Goal: Task Accomplishment & Management: Manage account settings

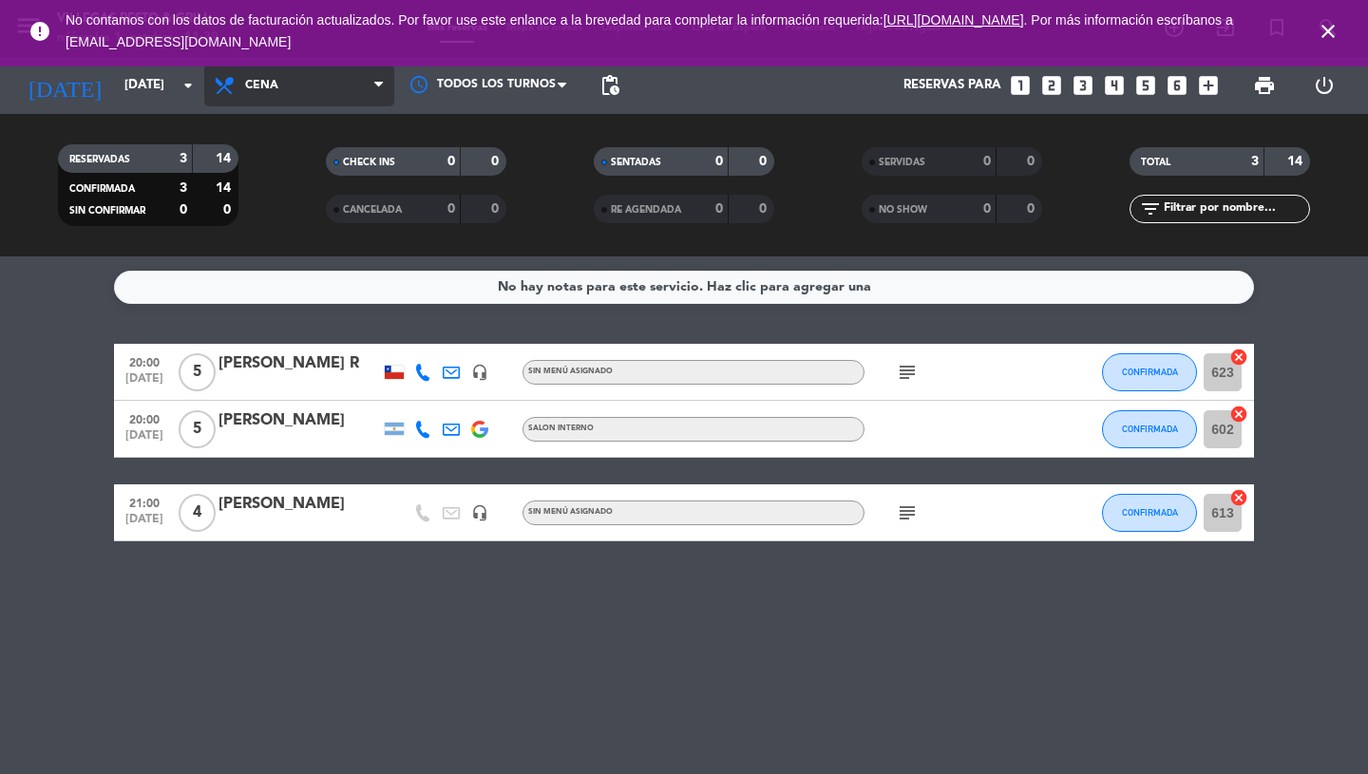
click at [382, 85] on icon at bounding box center [378, 85] width 9 height 15
click at [352, 157] on div "menu [PERSON_NAME] Resto & Grill [DATE] 1. octubre - 11:39 Mis reservas Mapa de…" at bounding box center [684, 128] width 1368 height 256
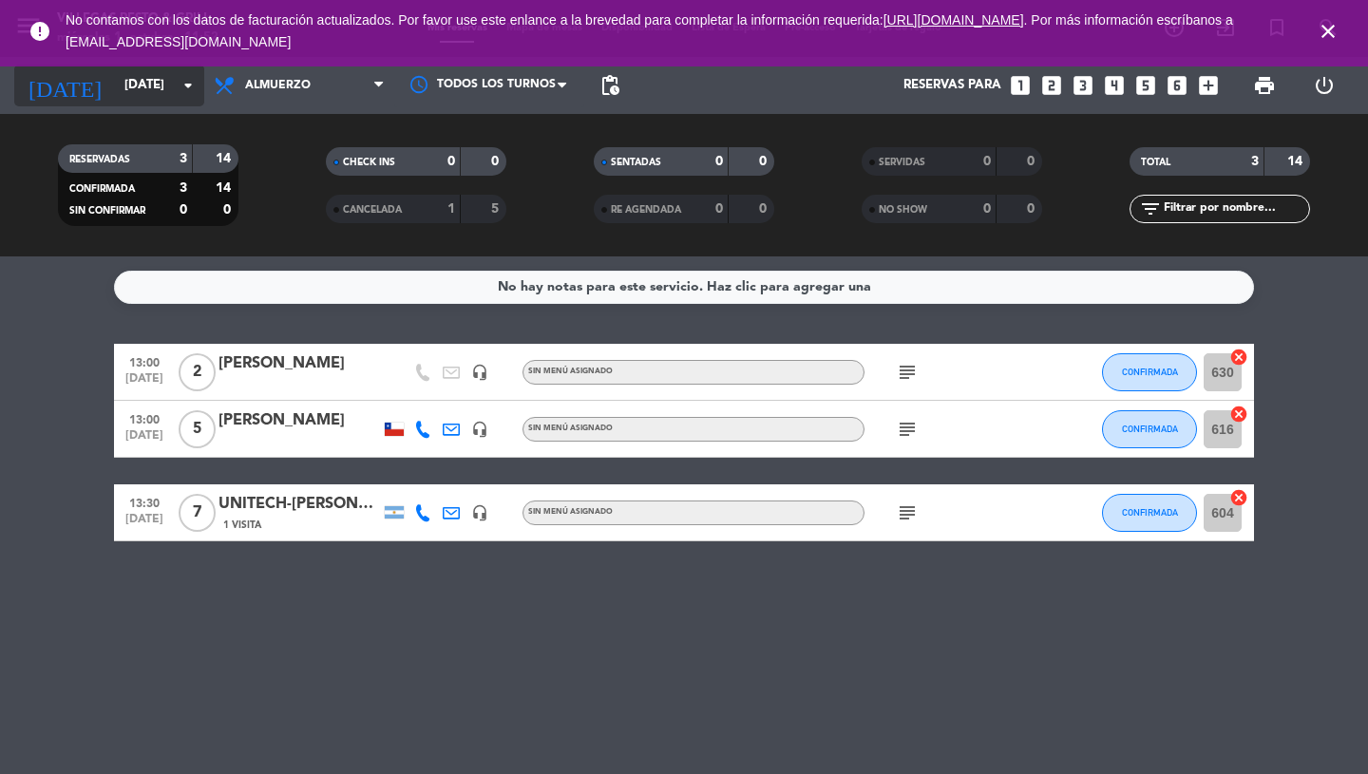
click at [196, 87] on icon "arrow_drop_down" at bounding box center [188, 85] width 23 height 23
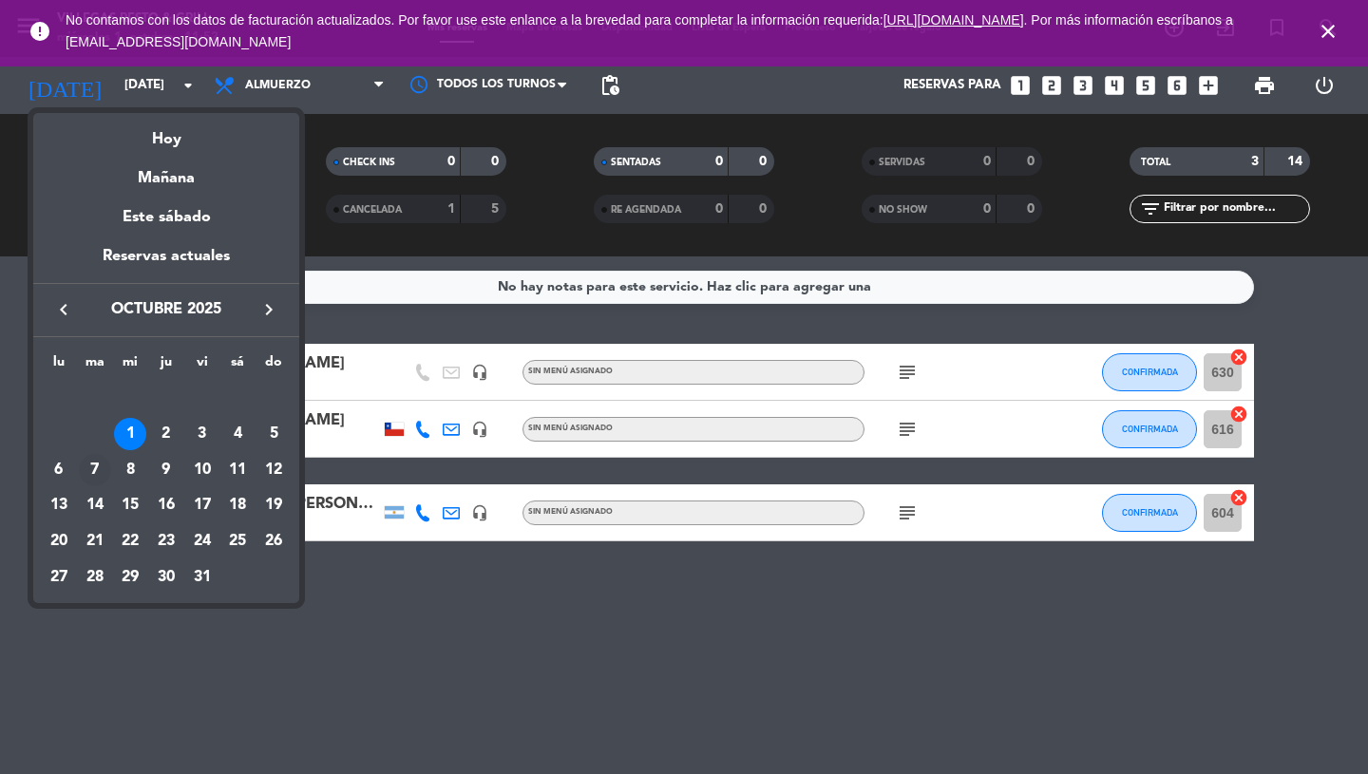
click at [89, 475] on div "7" at bounding box center [95, 470] width 32 height 32
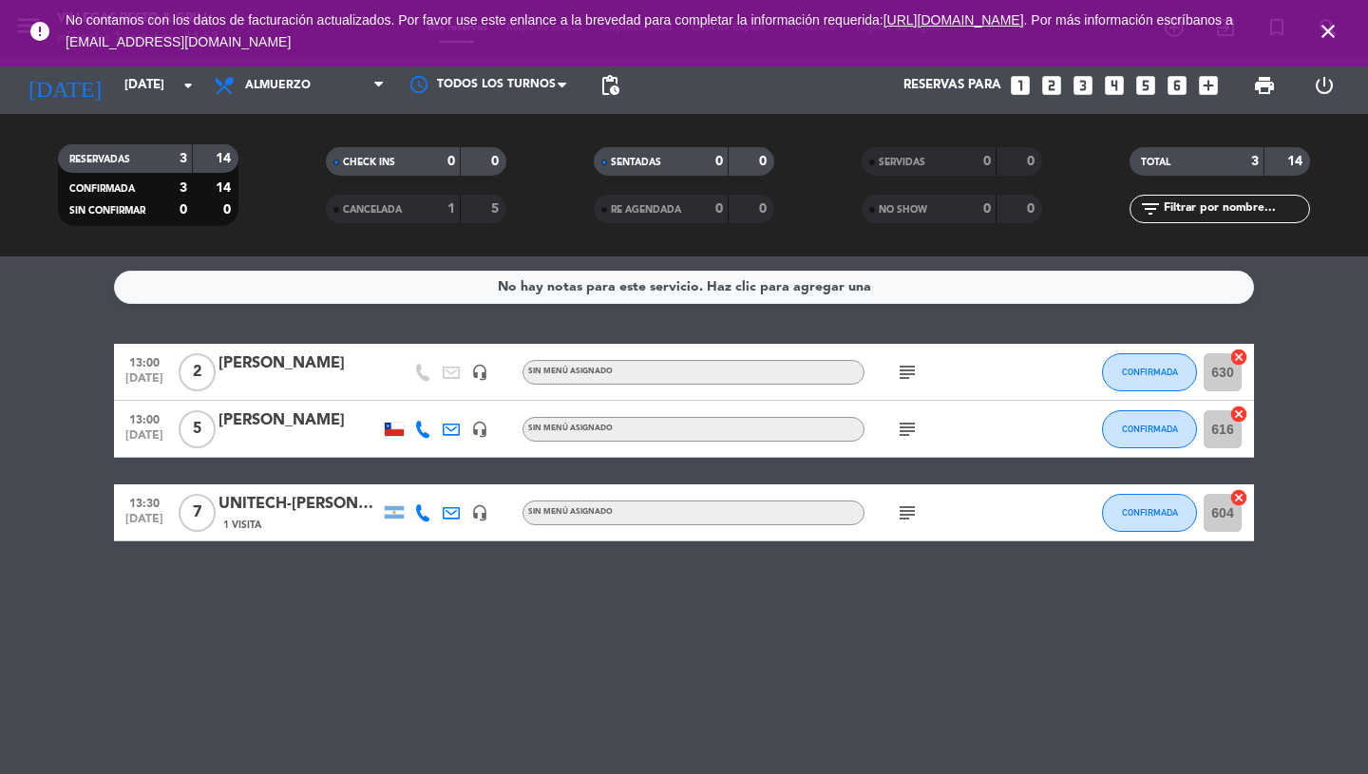
type input "[DATE]"
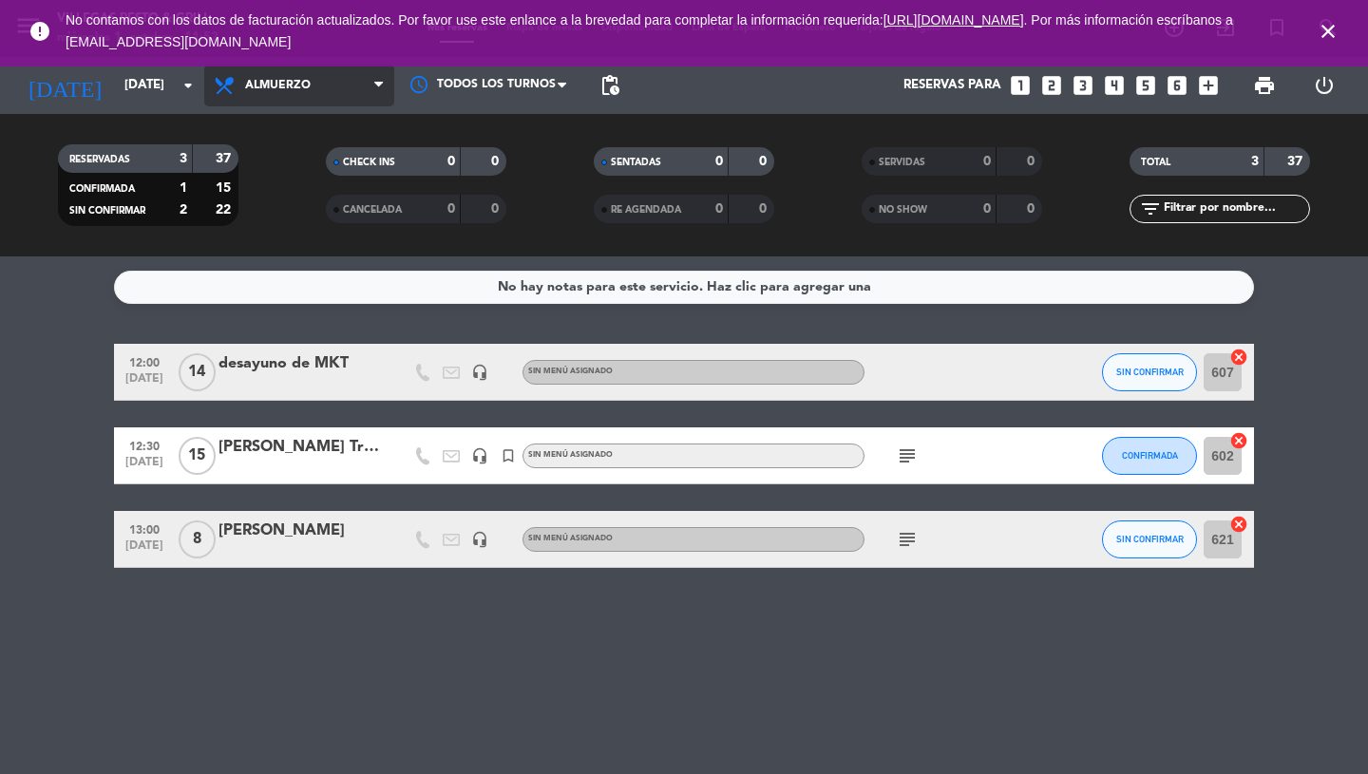
click at [374, 85] on icon at bounding box center [378, 85] width 9 height 15
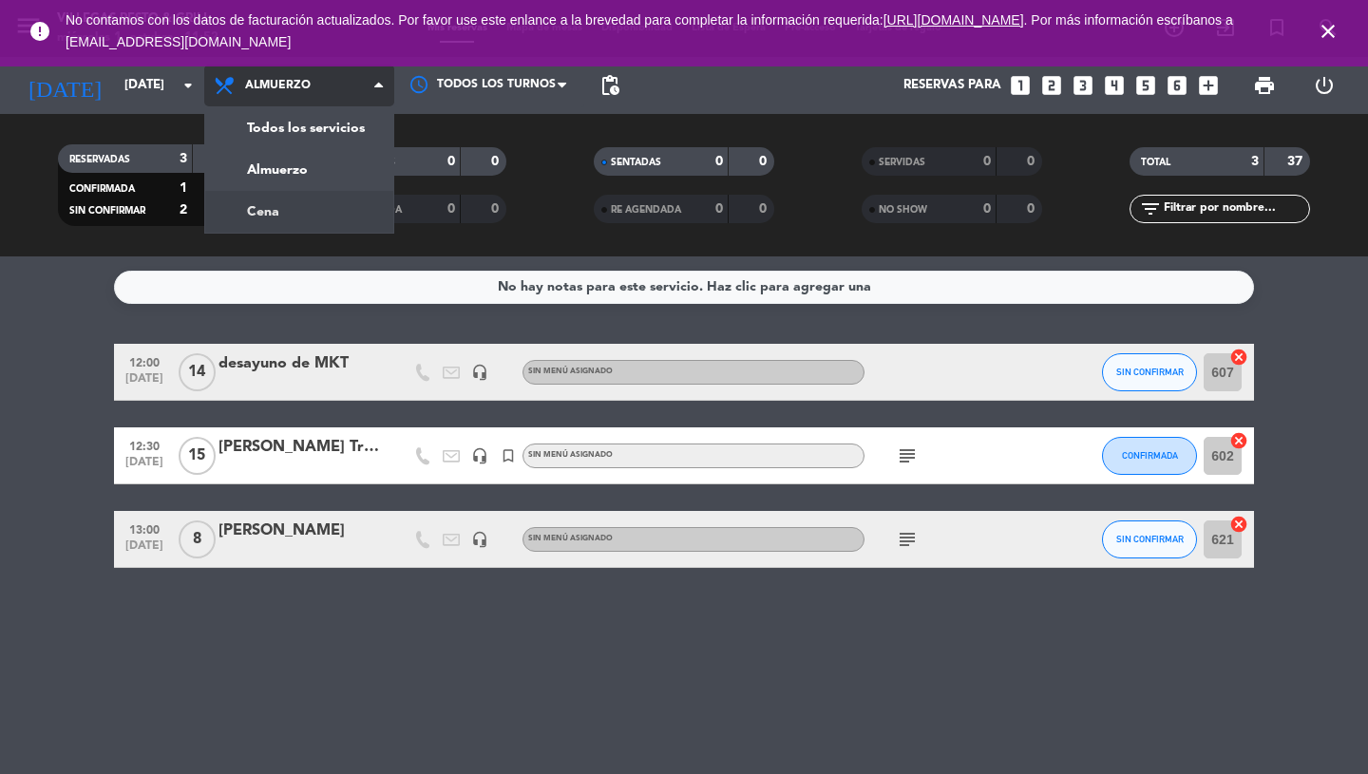
click at [312, 216] on div "menu [PERSON_NAME] Resto & Grill [DATE] 1. octubre - 11:52 Mis reservas Mapa de…" at bounding box center [684, 128] width 1368 height 256
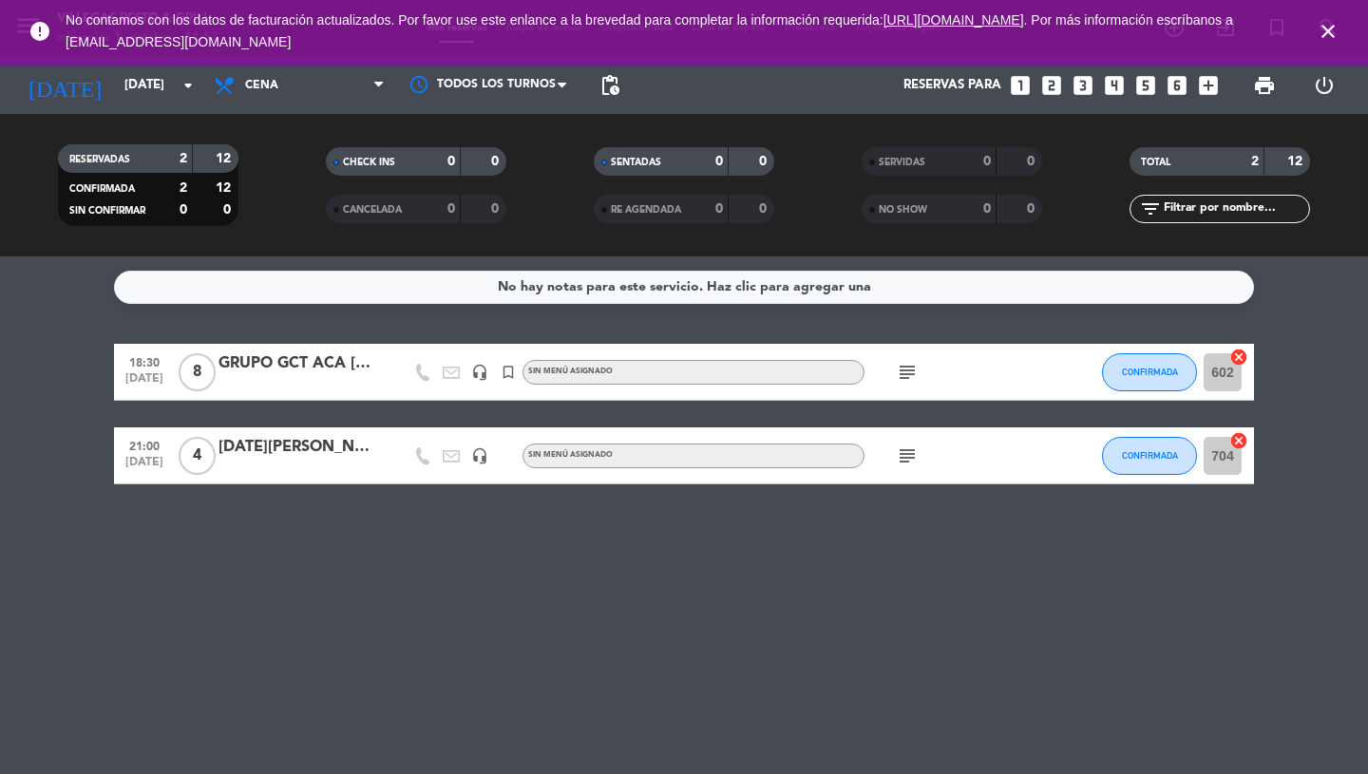
click at [203, 452] on span "4" at bounding box center [197, 456] width 37 height 38
click at [188, 455] on span "4" at bounding box center [197, 456] width 37 height 38
click at [902, 461] on icon "subject" at bounding box center [907, 456] width 23 height 23
click at [919, 495] on div "Menu Canje - Prensa" at bounding box center [909, 491] width 135 height 20
click at [1009, 455] on div "subject" at bounding box center [949, 455] width 171 height 56
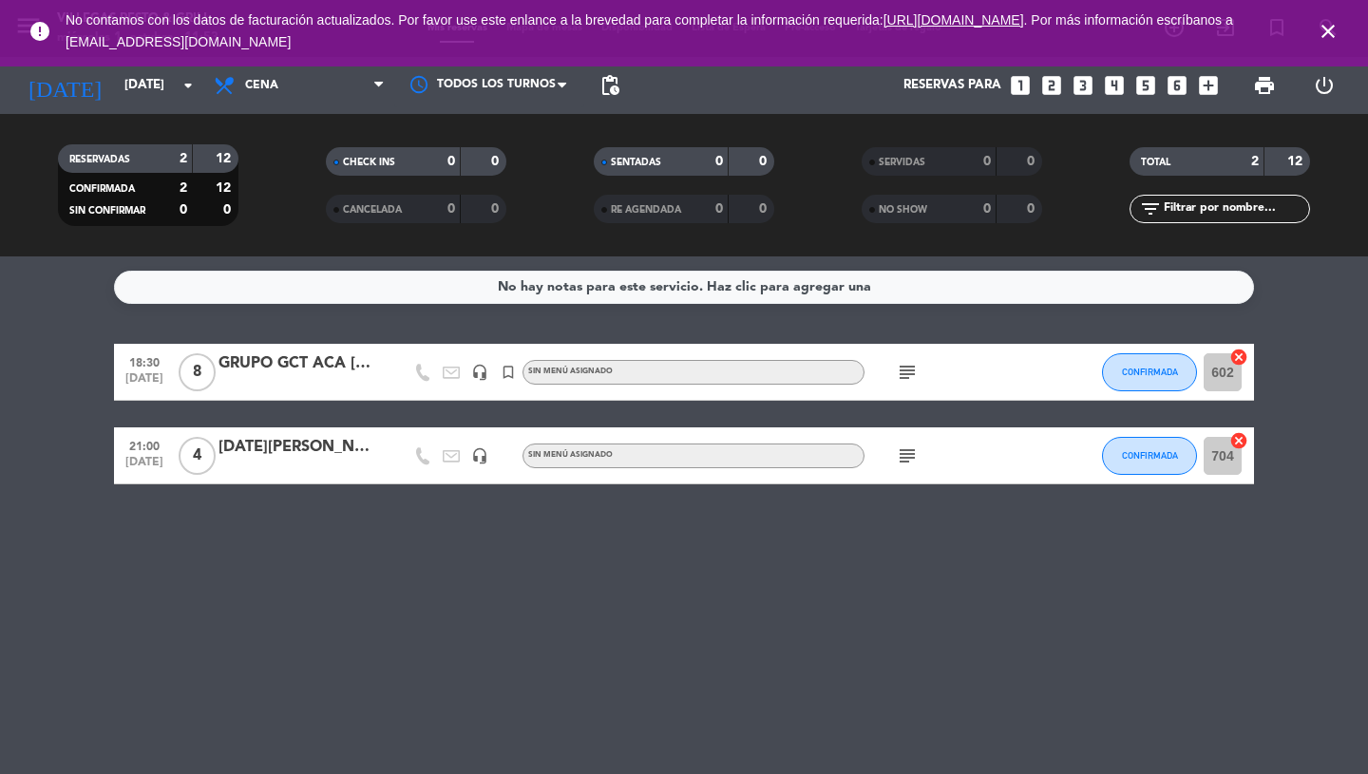
click at [1009, 455] on div "subject" at bounding box center [949, 455] width 171 height 56
drag, startPoint x: 122, startPoint y: 458, endPoint x: 306, endPoint y: 451, distance: 184.4
click at [306, 451] on div "21:00 [DATE] 4 [DATE][PERSON_NAME] headset_mic Sin menú asignado subject CONFIR…" at bounding box center [684, 455] width 1140 height 57
click at [275, 445] on div "[DATE][PERSON_NAME]" at bounding box center [298, 447] width 161 height 25
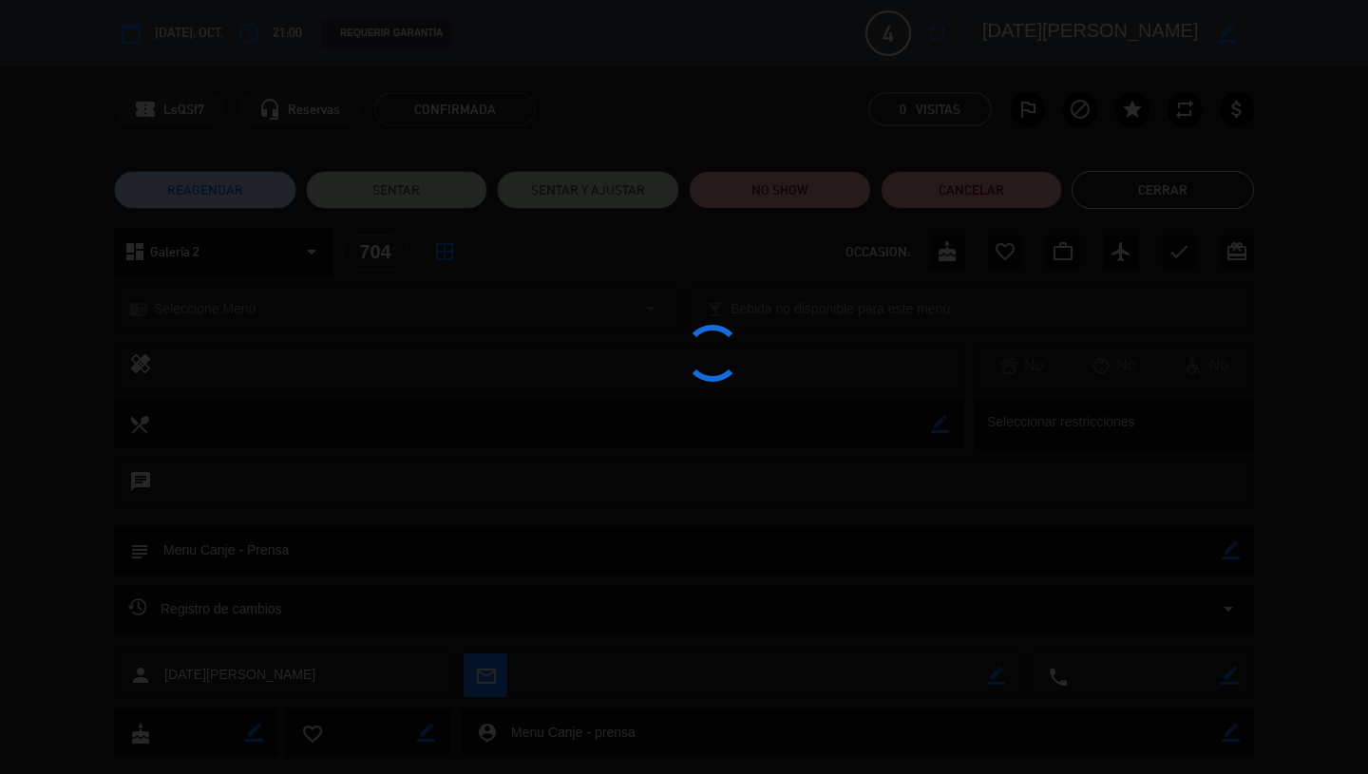
click at [275, 445] on div at bounding box center [684, 387] width 1368 height 774
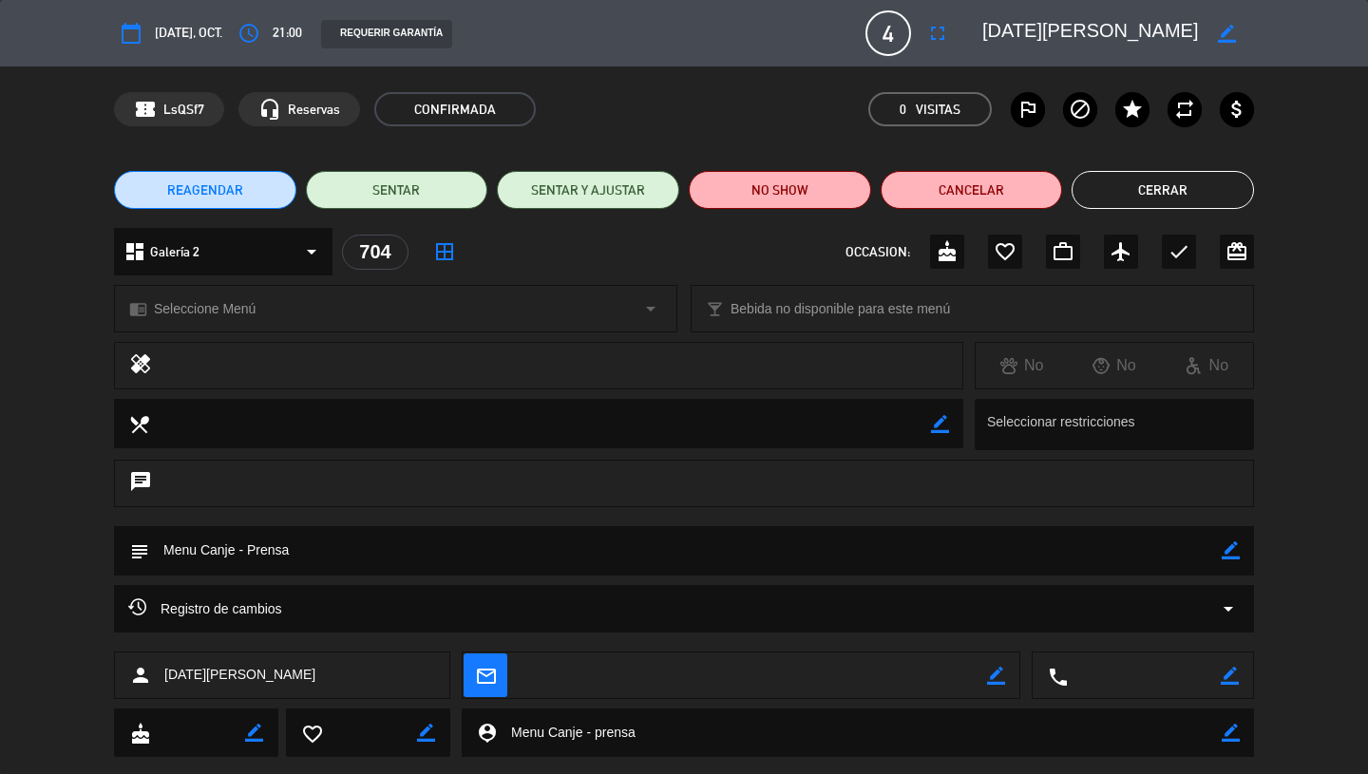
click at [1218, 612] on icon "arrow_drop_down" at bounding box center [1228, 609] width 23 height 23
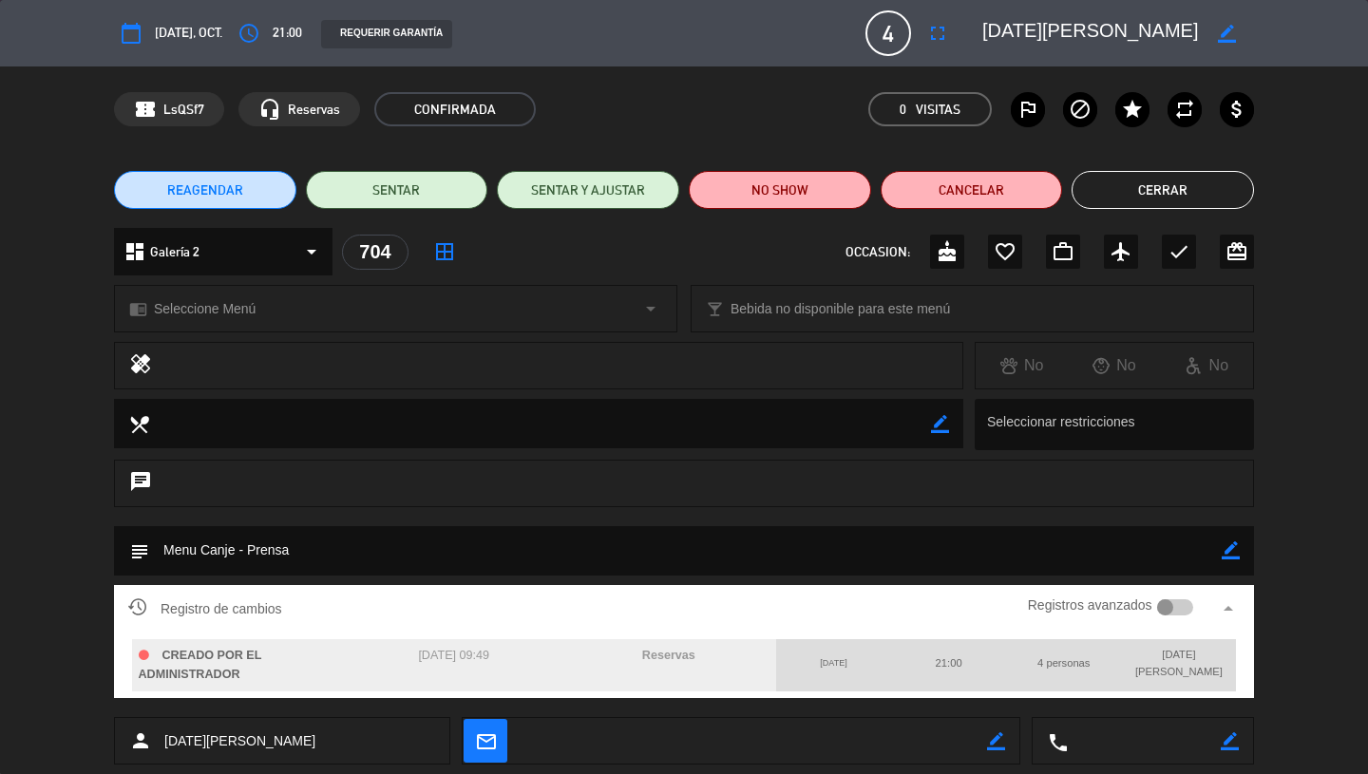
click at [1048, 658] on span "4 personas" at bounding box center [1063, 662] width 52 height 11
click at [205, 669] on span "CREADO POR EL ADMINISTRADOR" at bounding box center [200, 665] width 123 height 33
click at [233, 611] on span "Registro de cambios" at bounding box center [205, 609] width 154 height 23
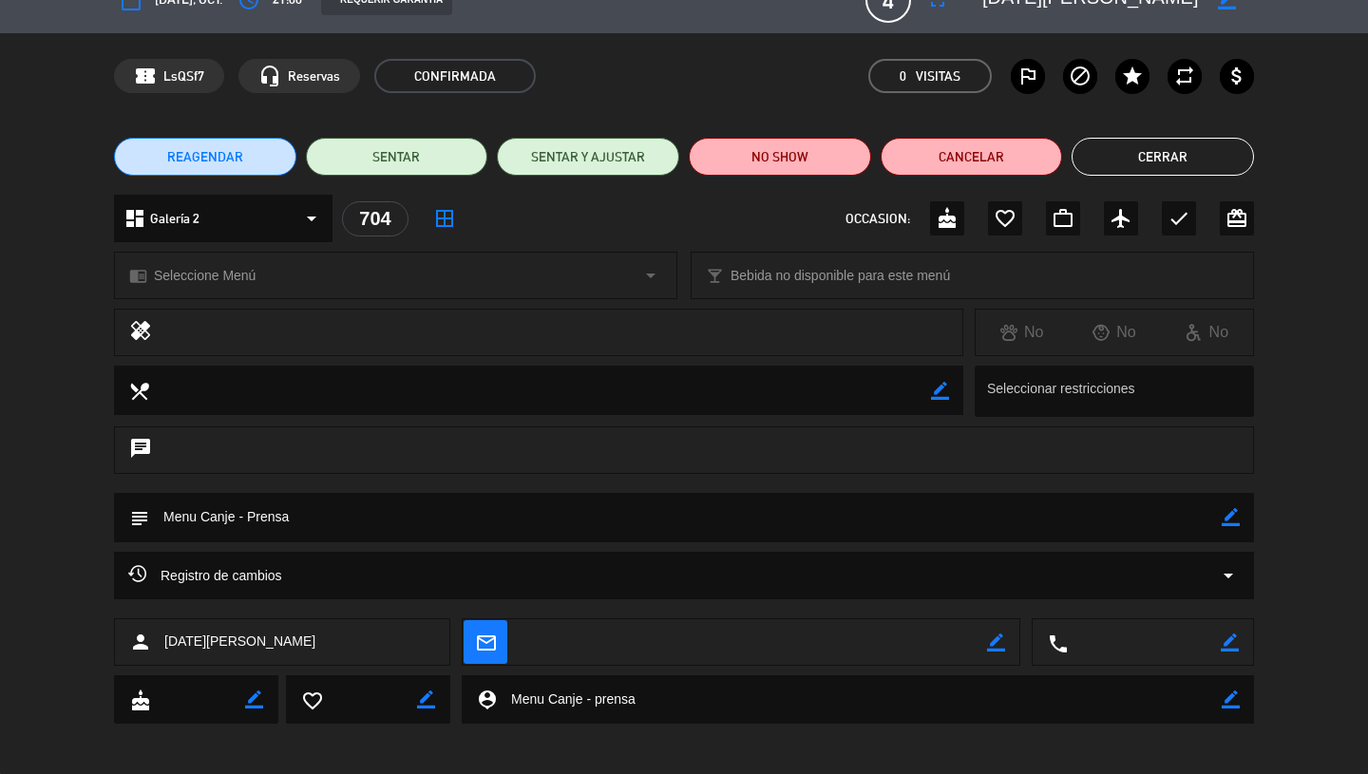
scroll to position [40, 0]
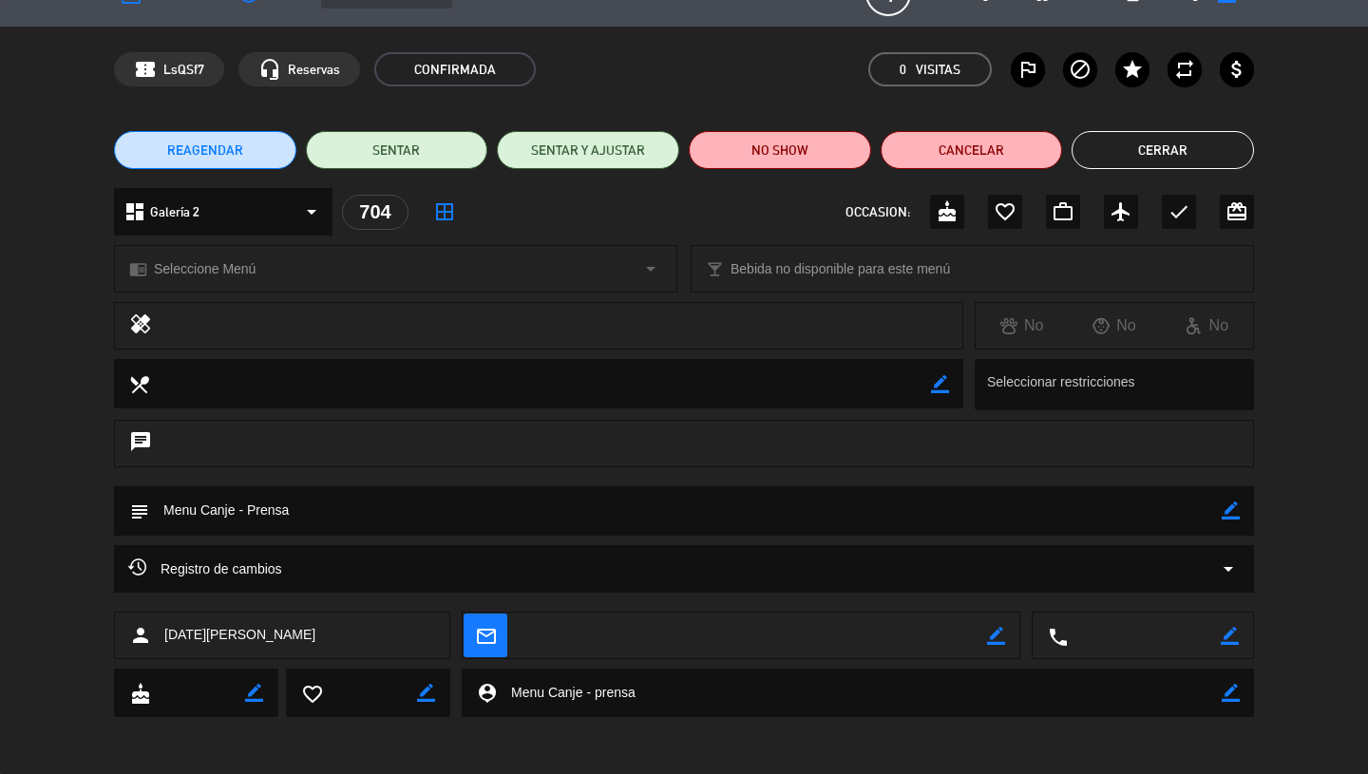
click at [936, 386] on icon "border_color" at bounding box center [940, 384] width 18 height 18
click at [147, 437] on icon "chat" at bounding box center [140, 443] width 23 height 27
click at [1222, 687] on icon "border_color" at bounding box center [1231, 693] width 18 height 18
click at [224, 276] on span "Seleccione Menú" at bounding box center [205, 269] width 102 height 22
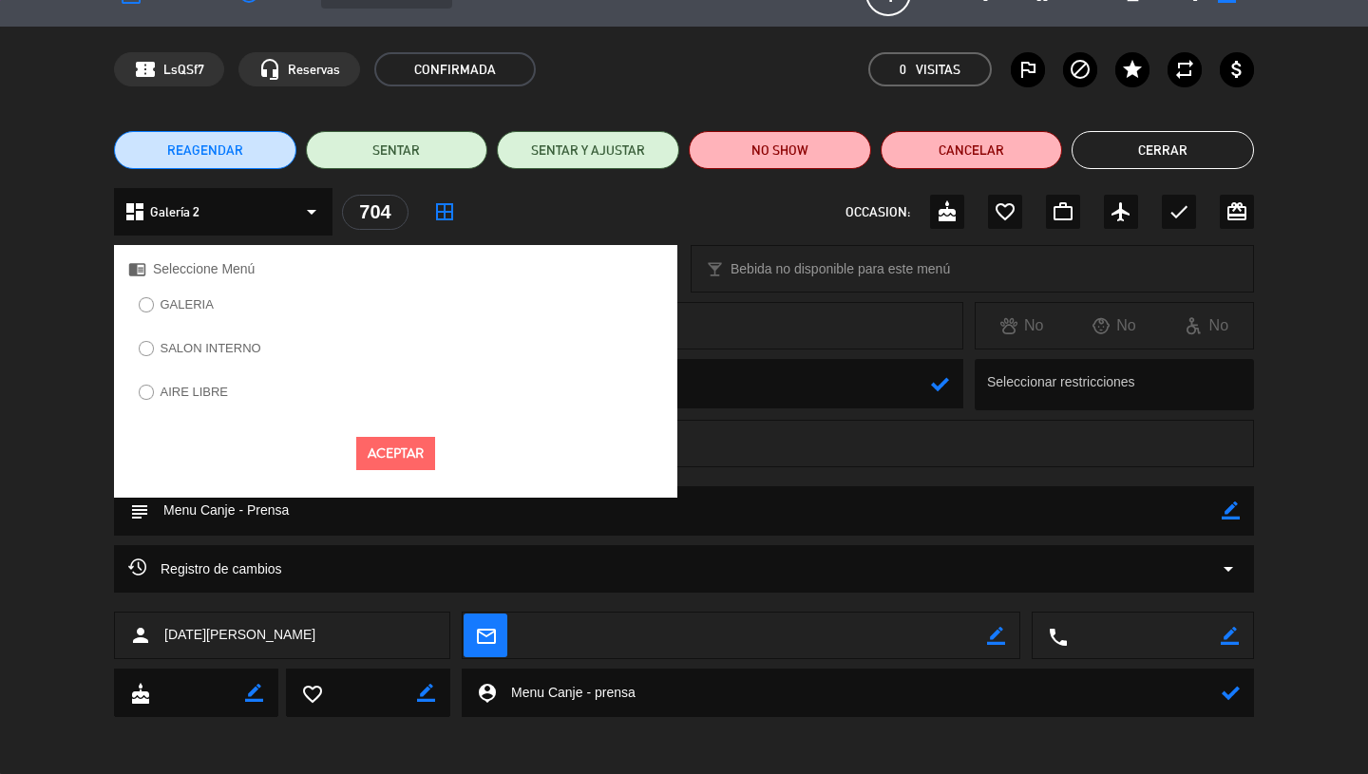
click at [37, 406] on div "local_dining Seleccionar restricciones" at bounding box center [684, 389] width 1368 height 61
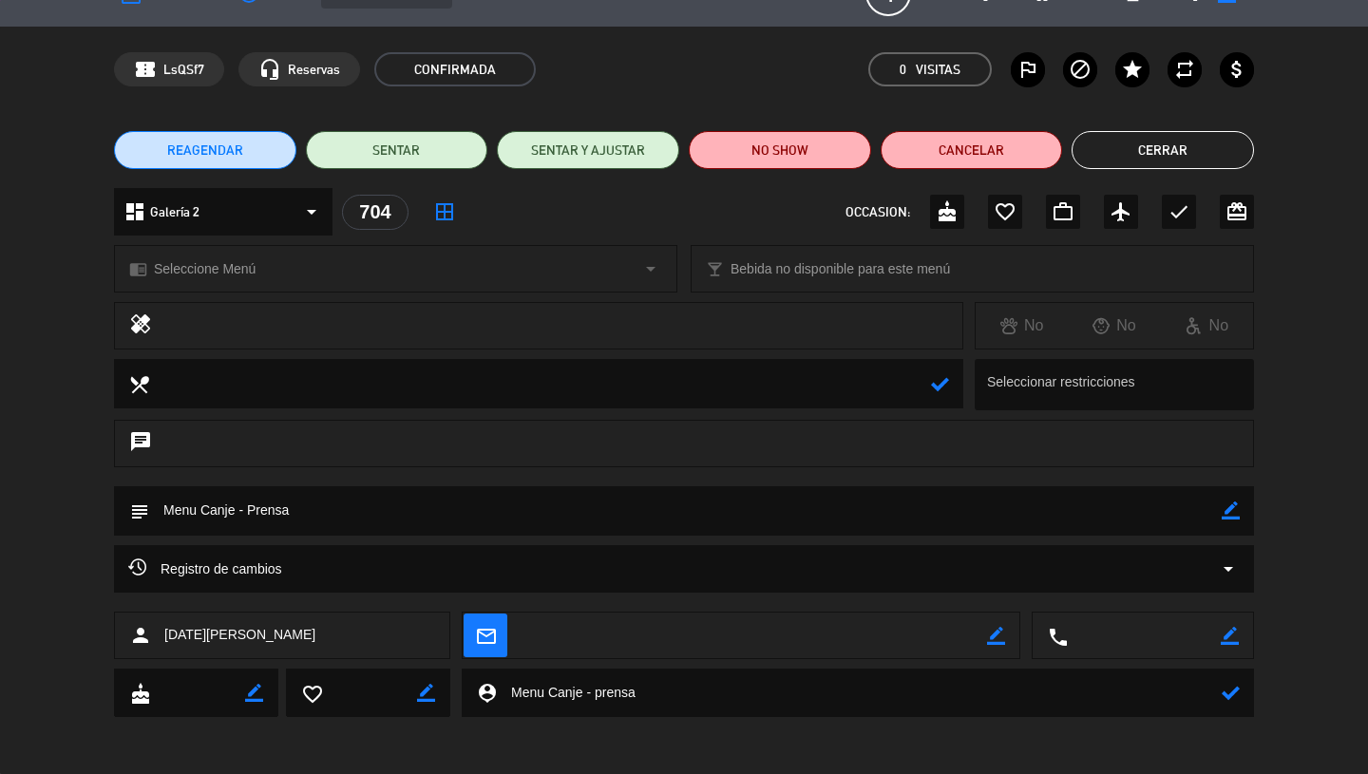
click at [646, 269] on icon "arrow_drop_down" at bounding box center [650, 268] width 23 height 23
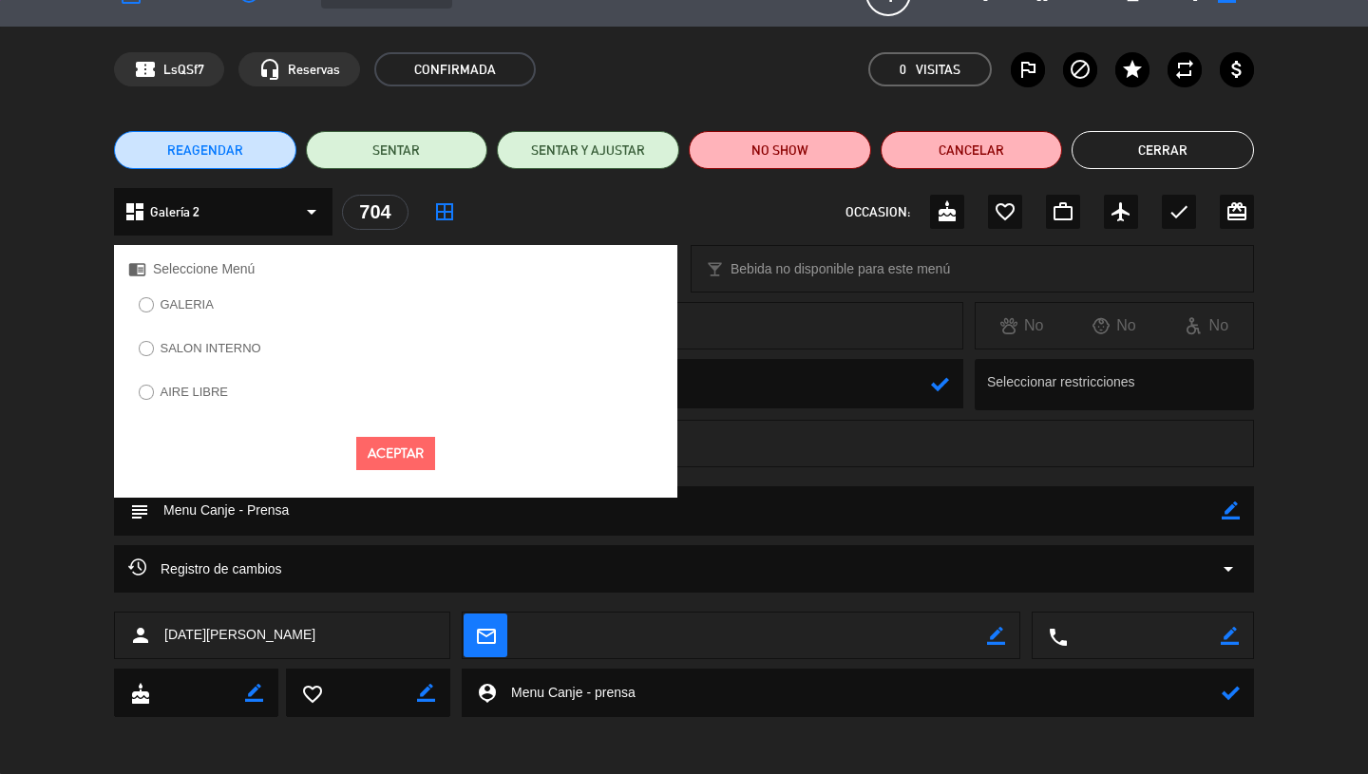
click at [648, 277] on div "chrome_reader_mode Seleccione Menú" at bounding box center [395, 268] width 563 height 47
click at [852, 212] on span "OCCASION:" at bounding box center [877, 212] width 65 height 22
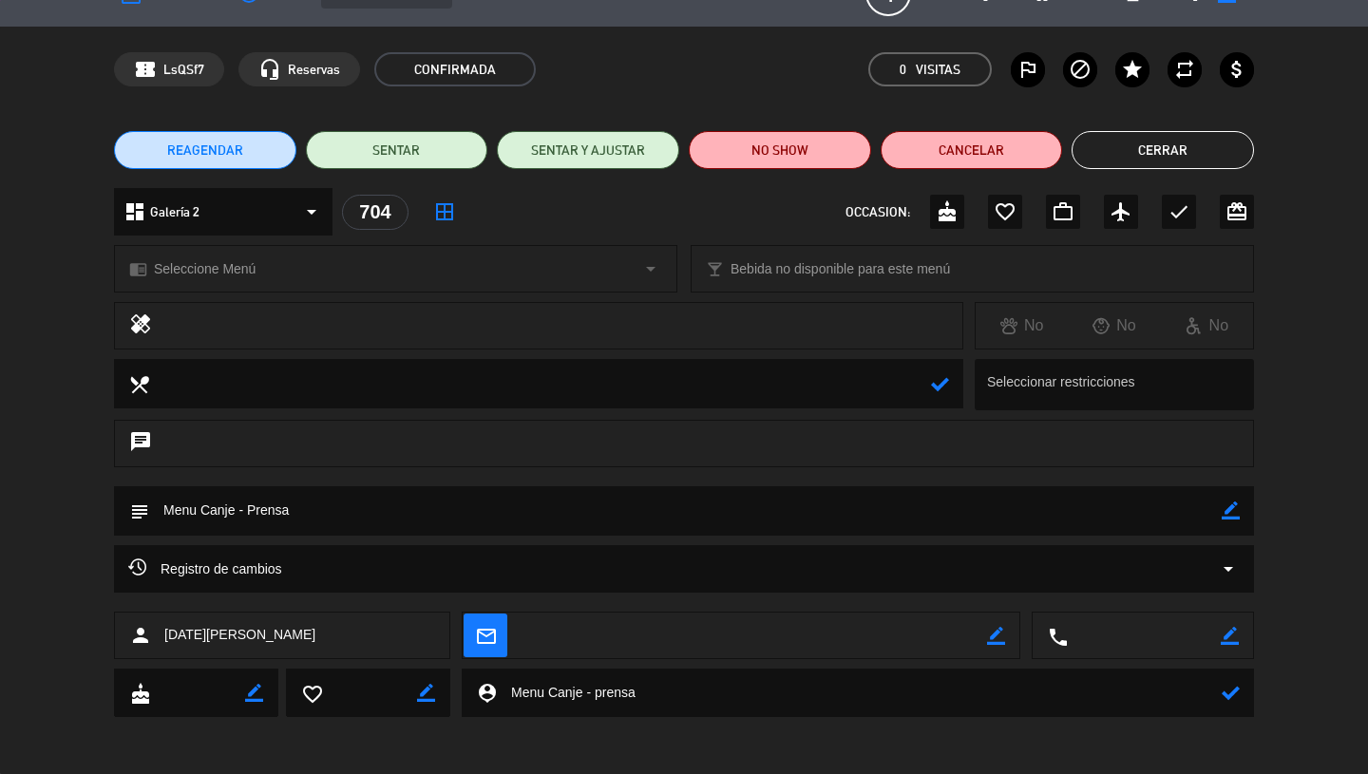
click at [1222, 513] on icon "border_color" at bounding box center [1231, 511] width 18 height 18
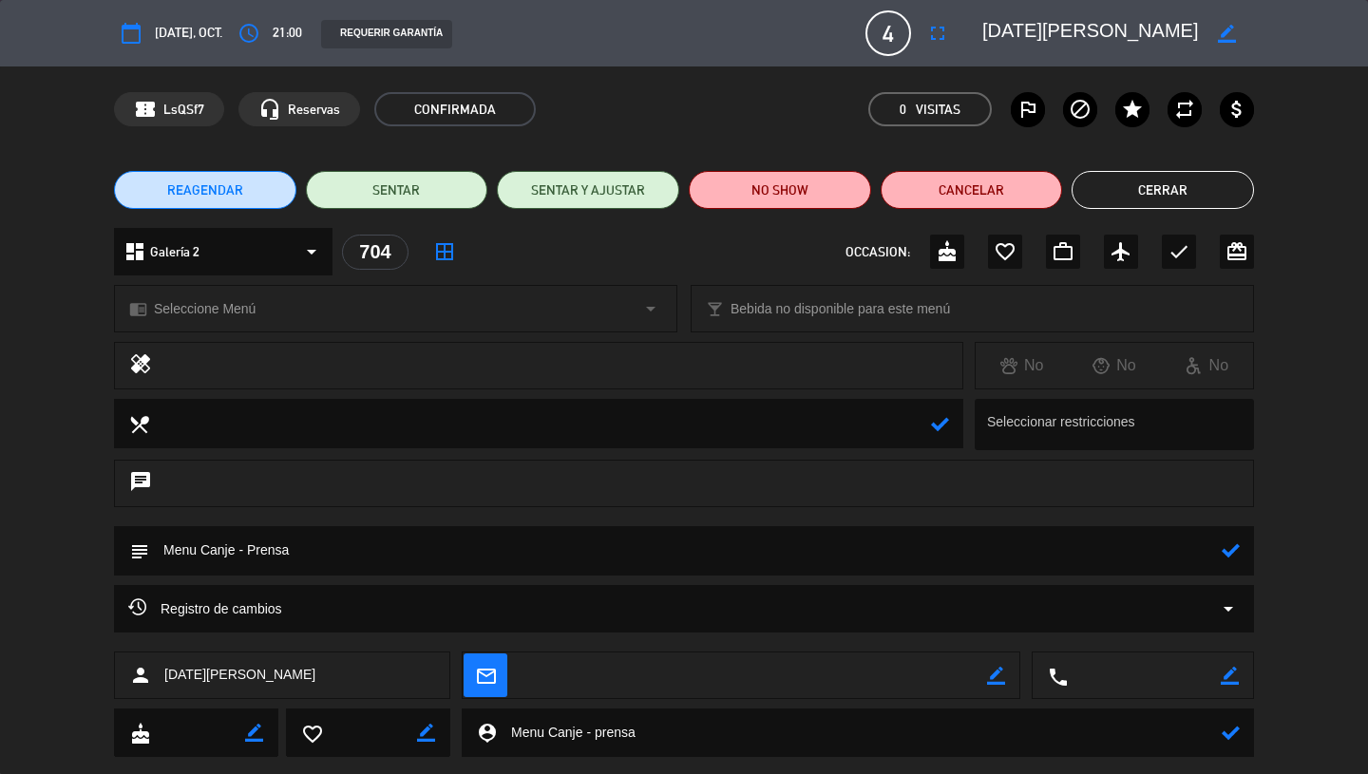
click at [877, 37] on span "4" at bounding box center [888, 33] width 46 height 46
click at [926, 41] on icon "fullscreen" at bounding box center [937, 33] width 23 height 23
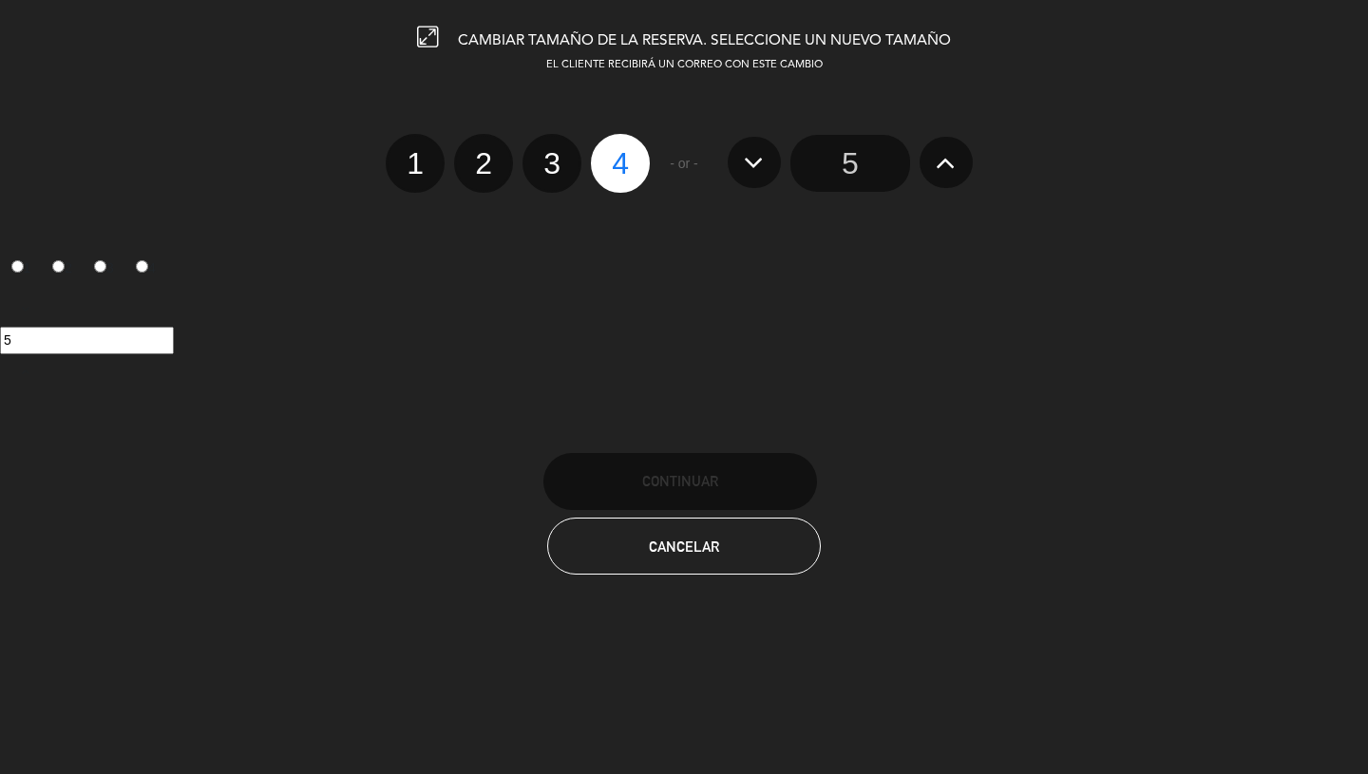
click at [857, 173] on input "5" at bounding box center [850, 163] width 120 height 57
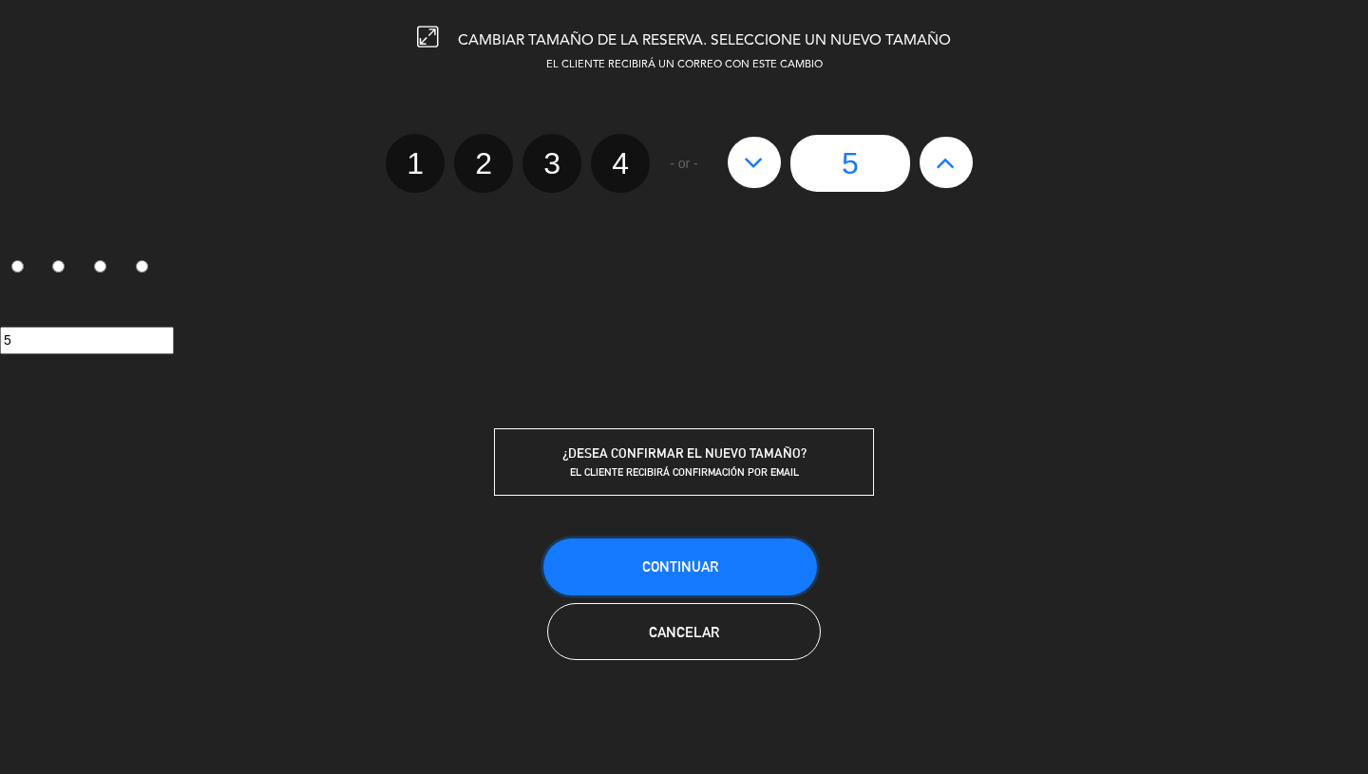
click at [688, 572] on span "Continuar" at bounding box center [680, 567] width 76 height 16
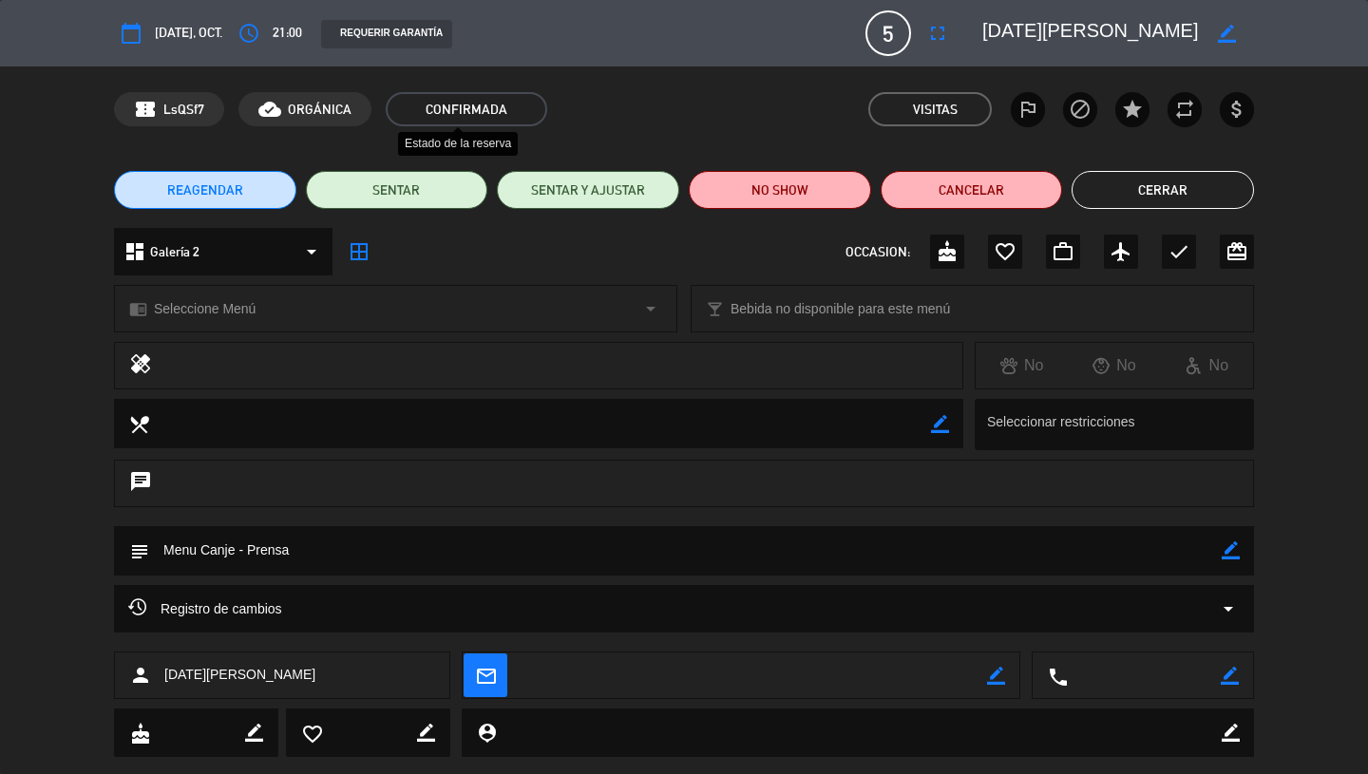
click at [488, 114] on span "CONFIRMADA" at bounding box center [466, 109] width 161 height 34
click at [1163, 184] on button "Cerrar" at bounding box center [1163, 190] width 182 height 38
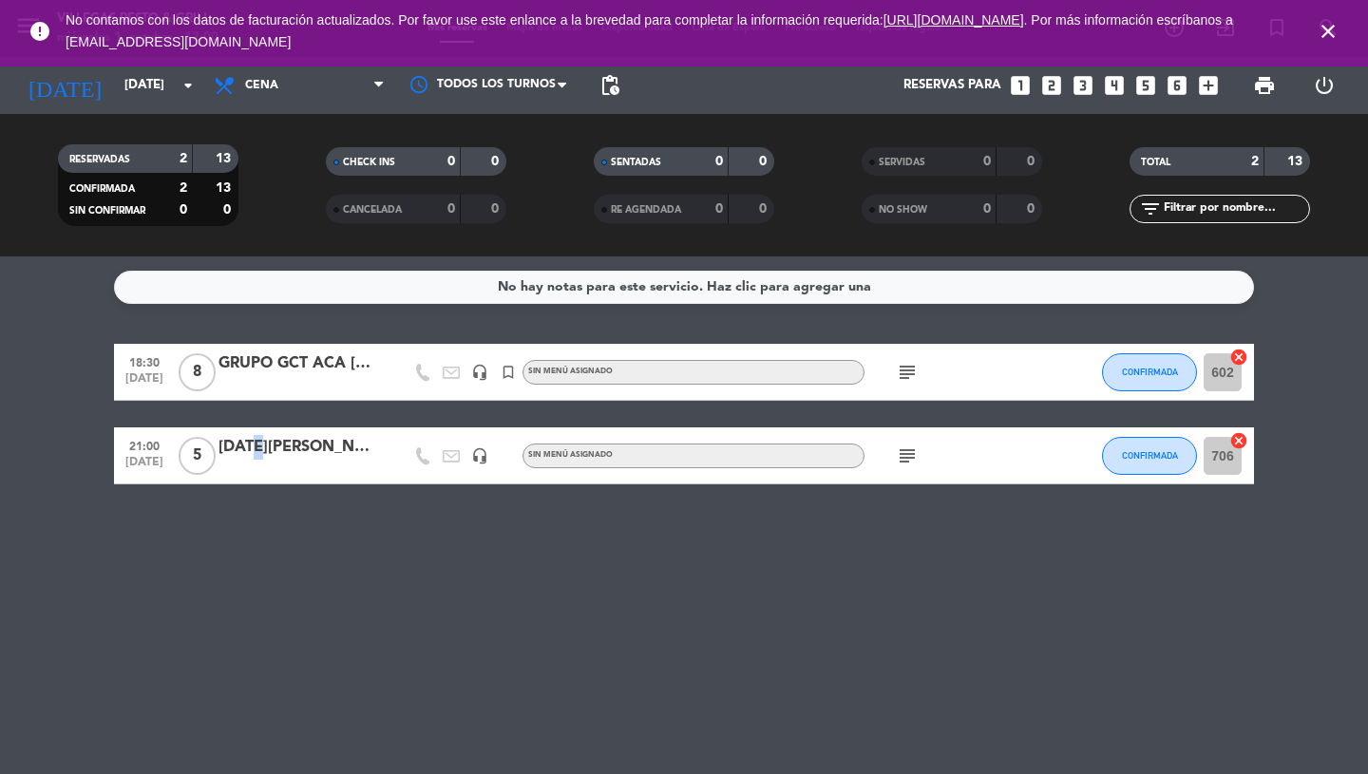
drag, startPoint x: 241, startPoint y: 447, endPoint x: 240, endPoint y: 437, distance: 10.5
click at [240, 437] on div "[DATE][PERSON_NAME]" at bounding box center [298, 447] width 161 height 25
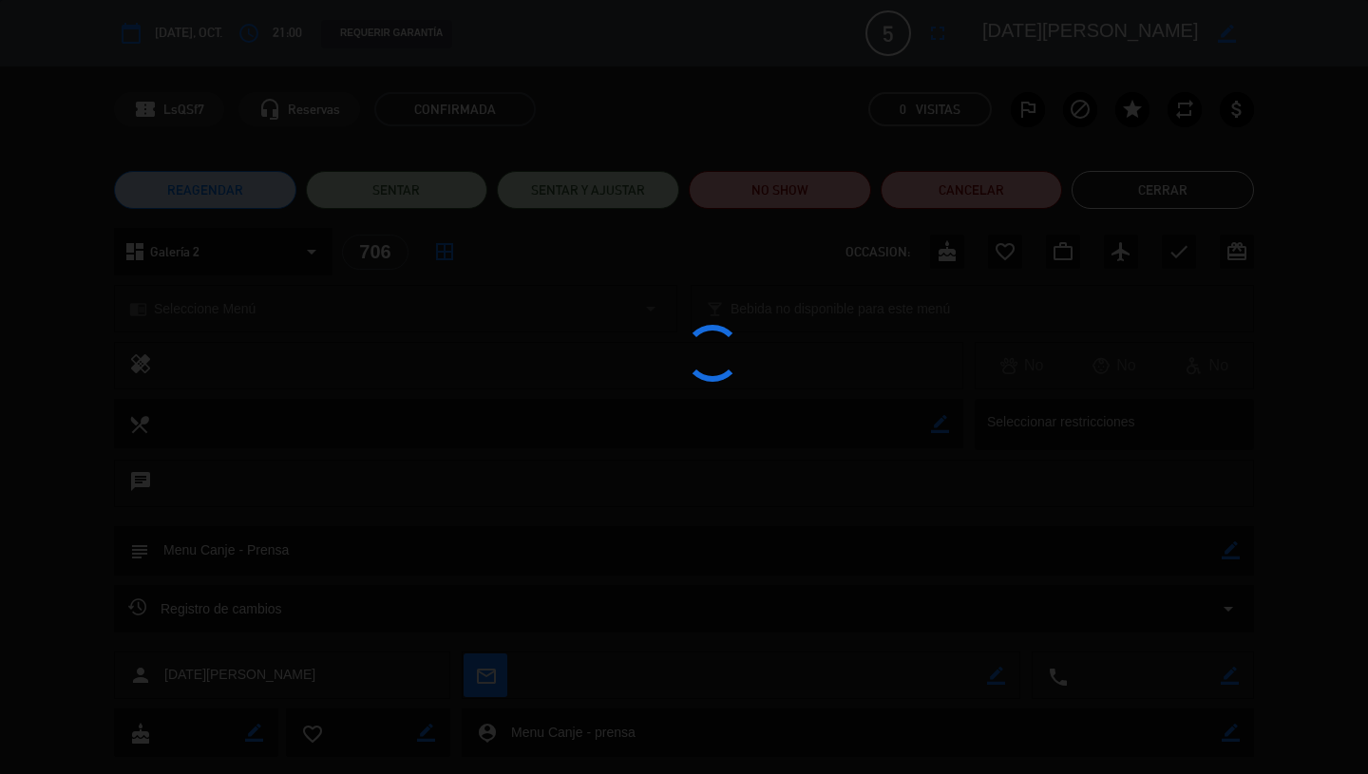
click at [242, 445] on div at bounding box center [684, 387] width 1368 height 774
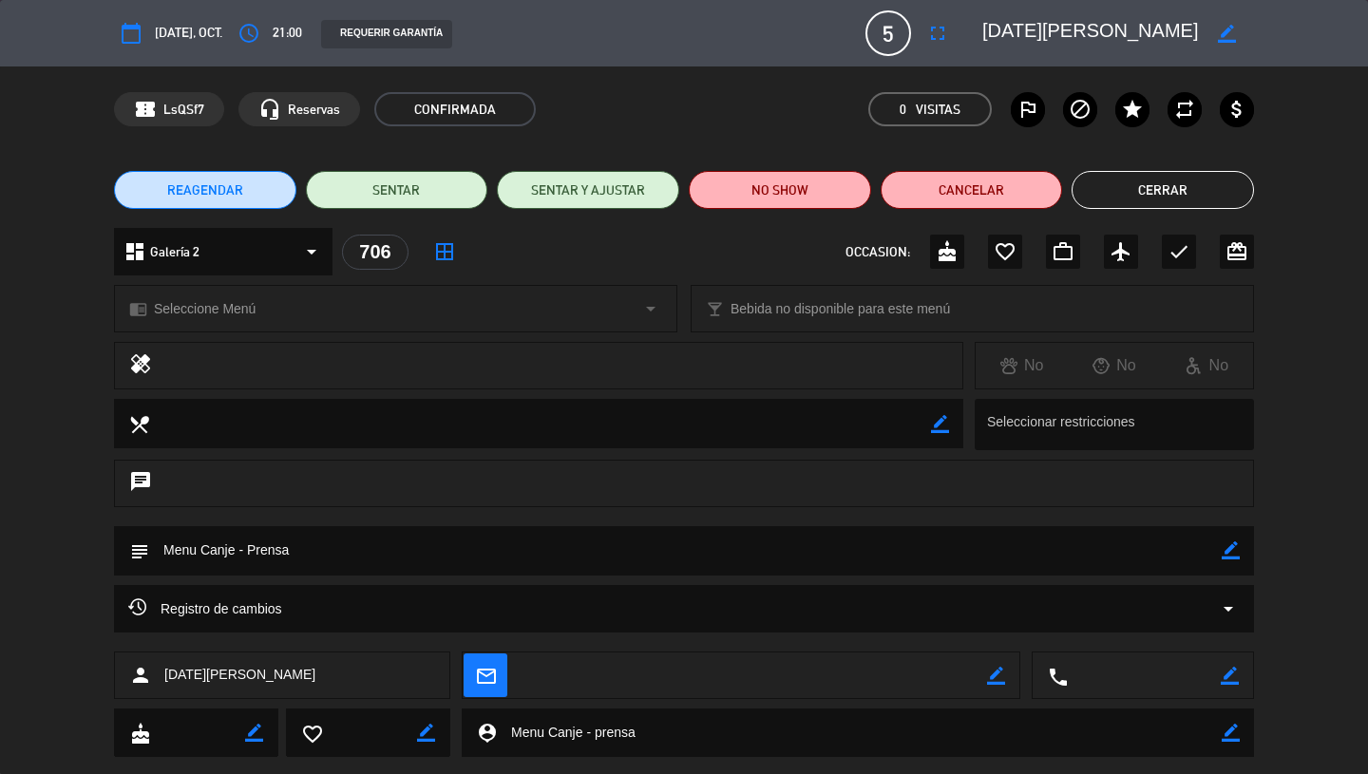
click at [883, 33] on span "5" at bounding box center [888, 33] width 46 height 46
click at [881, 36] on span "5" at bounding box center [888, 33] width 46 height 46
click at [926, 39] on icon "fullscreen" at bounding box center [937, 33] width 23 height 23
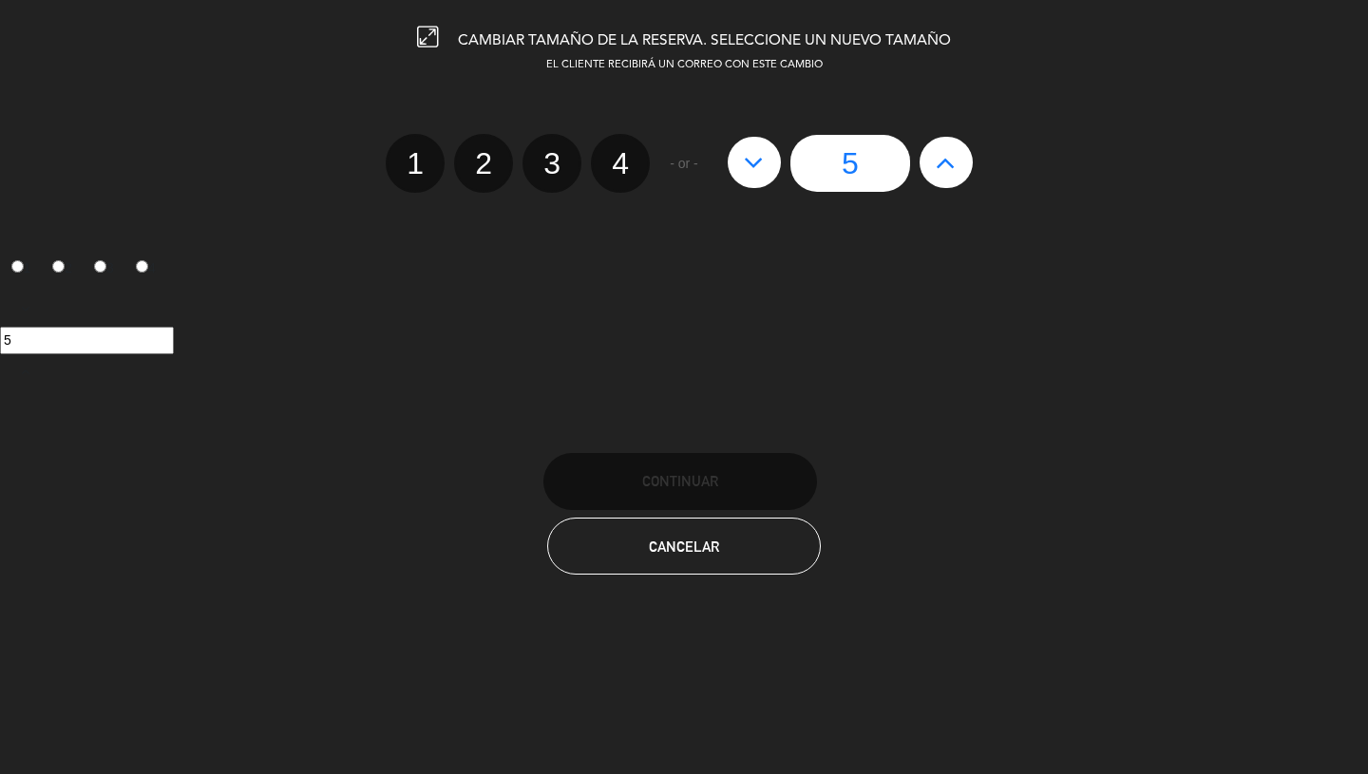
click at [617, 167] on label "4" at bounding box center [620, 163] width 59 height 59
click at [617, 153] on input "4" at bounding box center [618, 147] width 12 height 12
radio input "true"
radio input "false"
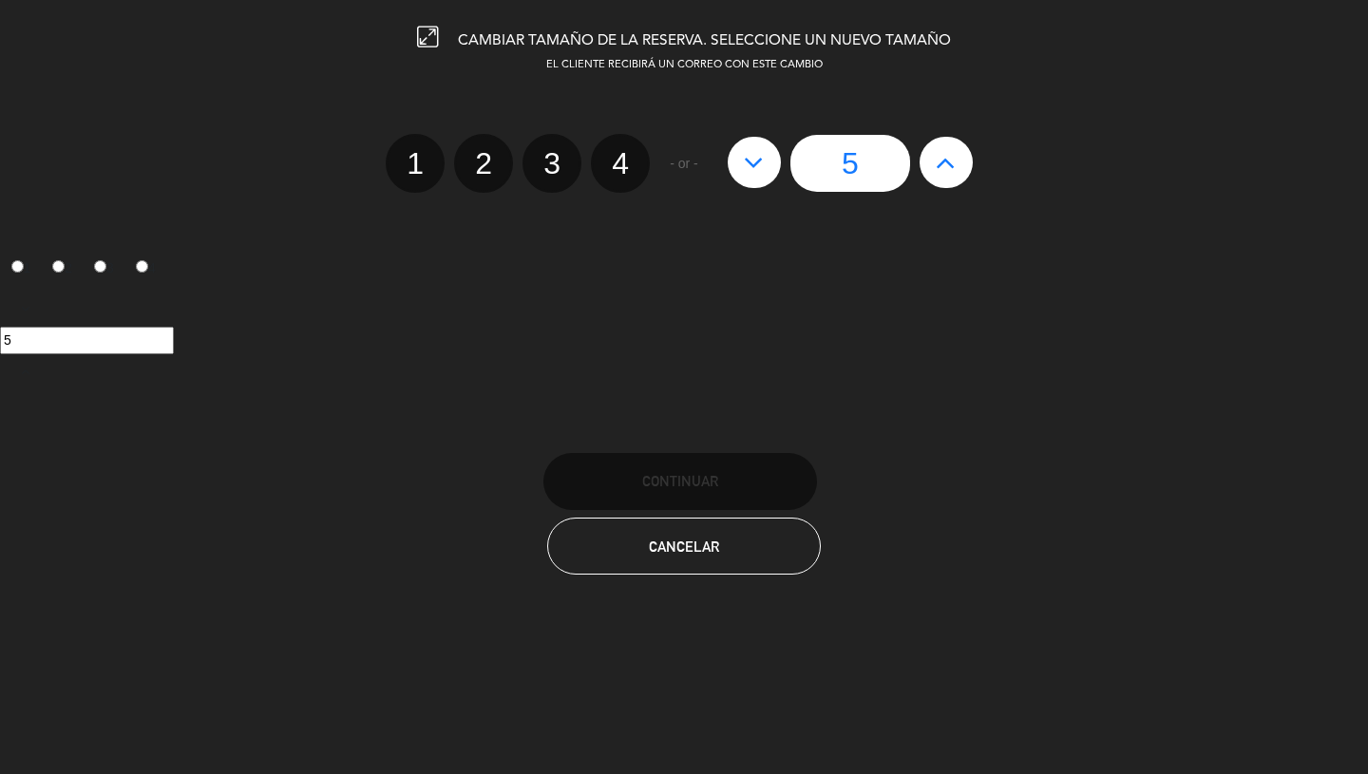
radio input "false"
radio input "true"
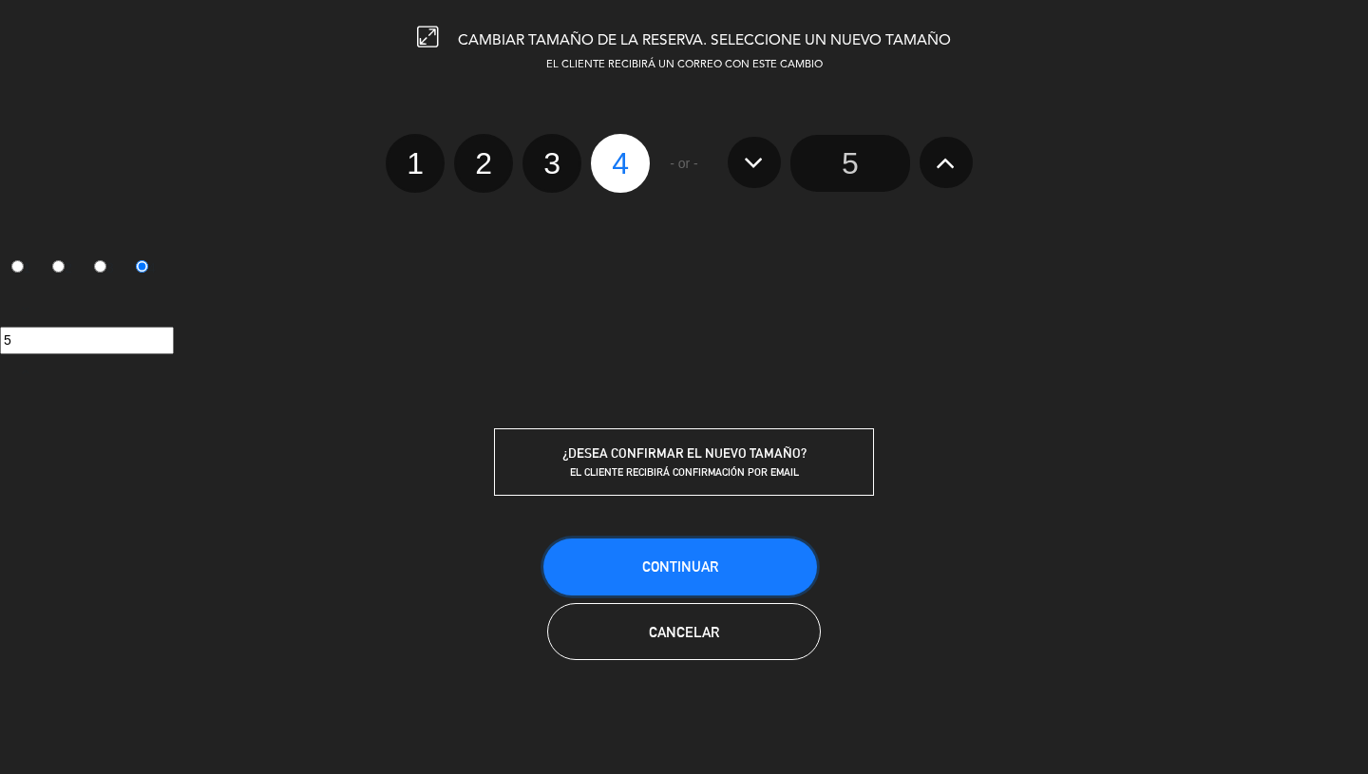
click at [652, 577] on button "Continuar" at bounding box center [680, 567] width 274 height 57
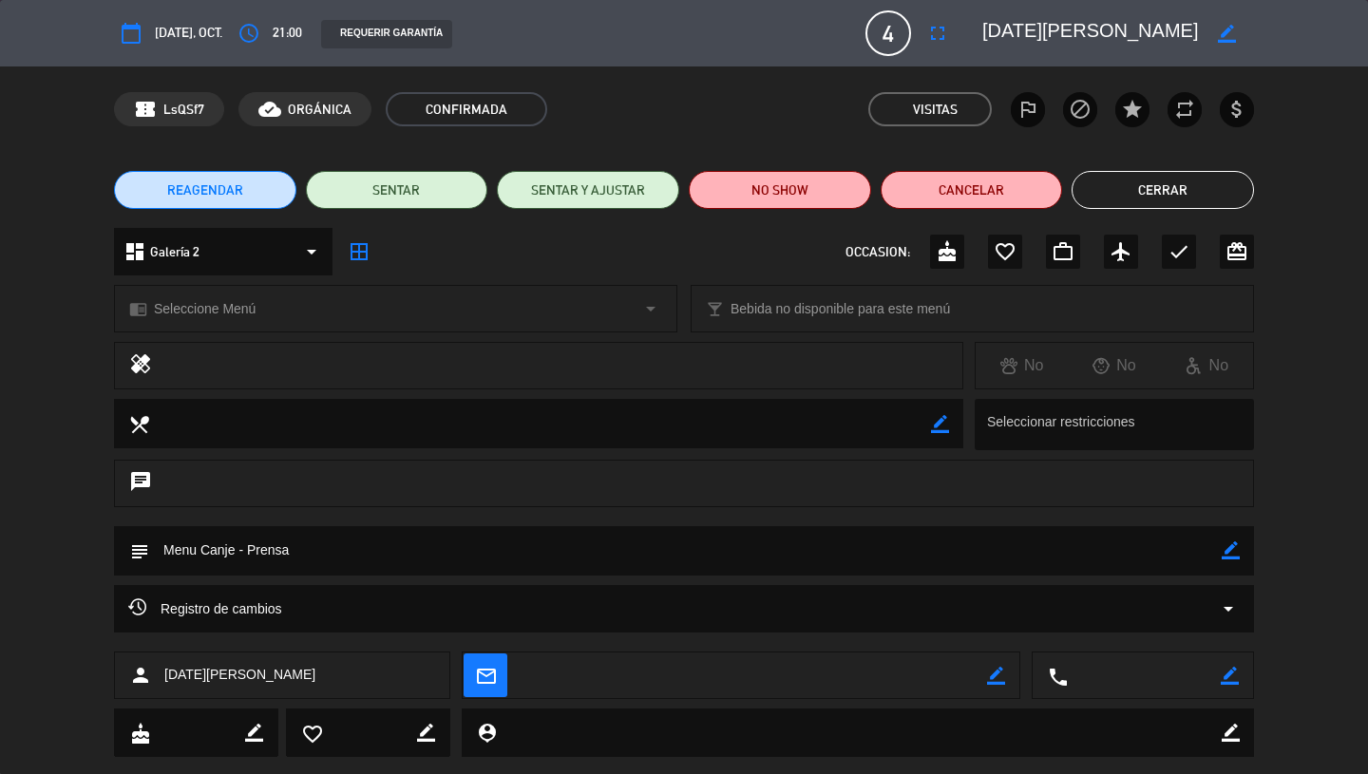
drag, startPoint x: 1106, startPoint y: 180, endPoint x: 1089, endPoint y: 198, distance: 24.9
click at [1089, 198] on button "Cerrar" at bounding box center [1163, 190] width 182 height 38
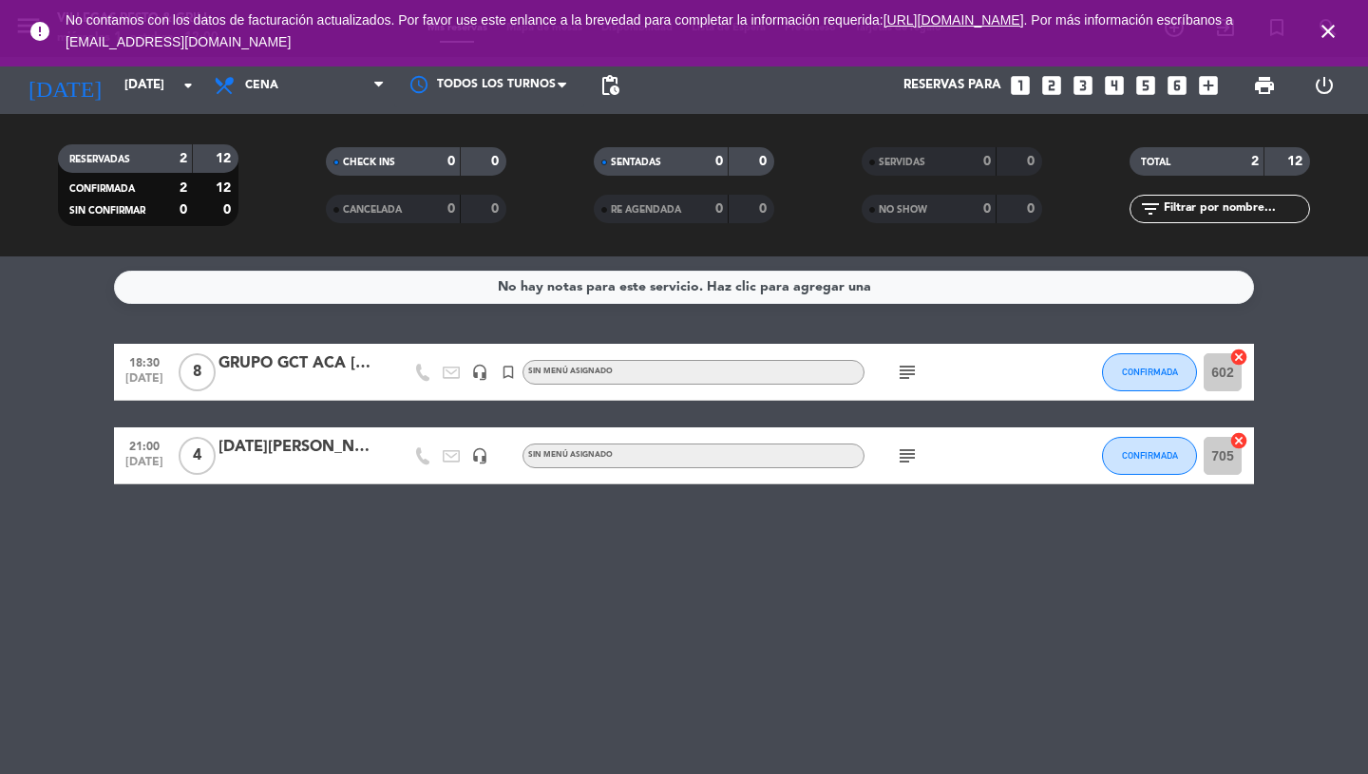
click at [461, 566] on div "No hay notas para este servicio. Haz clic para agregar una 18:30 [DATE] 8 GRUPO…" at bounding box center [684, 515] width 1368 height 518
